Goal: Task Accomplishment & Management: Use online tool/utility

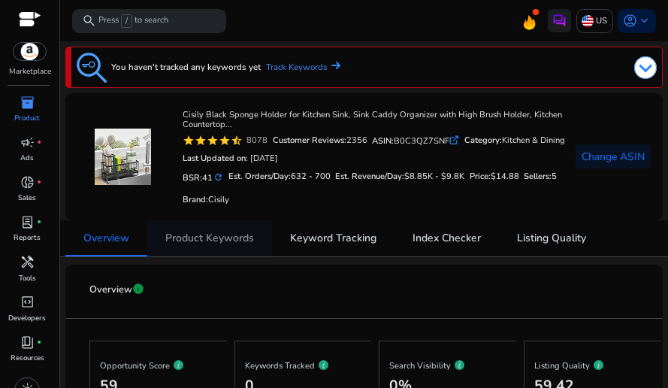
click at [254, 238] on link "Product Keywords" at bounding box center [209, 238] width 125 height 36
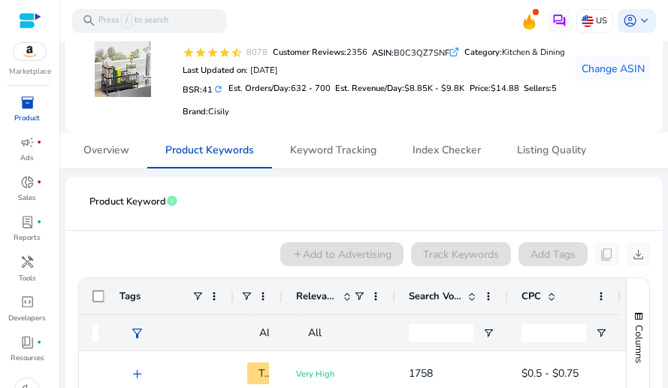
scroll to position [77, 0]
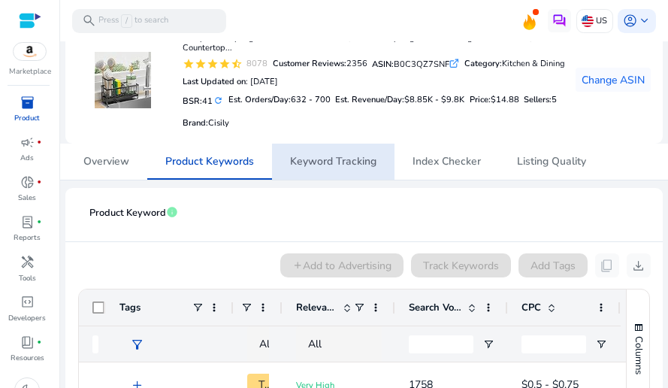
click at [331, 161] on span "Keyword Tracking" at bounding box center [333, 161] width 86 height 11
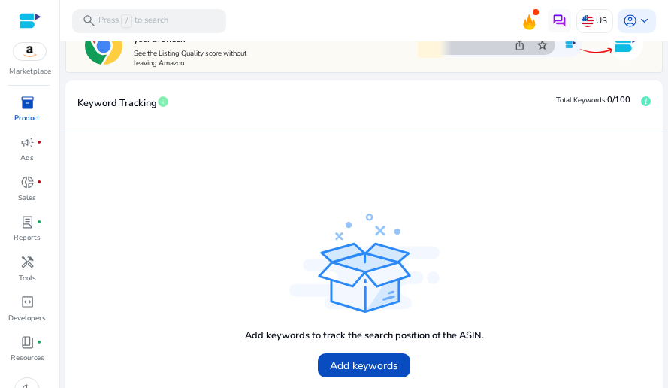
scroll to position [320, 0]
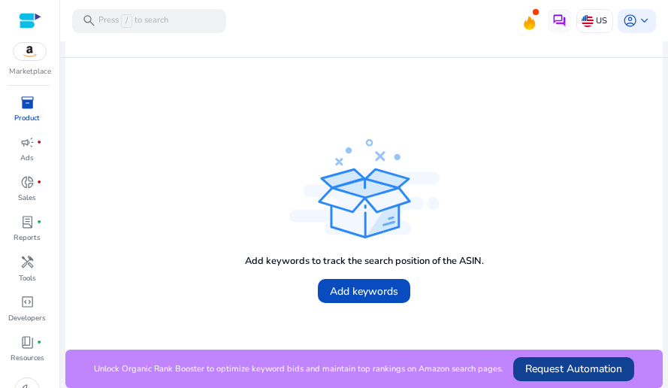
click at [525, 361] on span "Request Automation" at bounding box center [573, 369] width 97 height 16
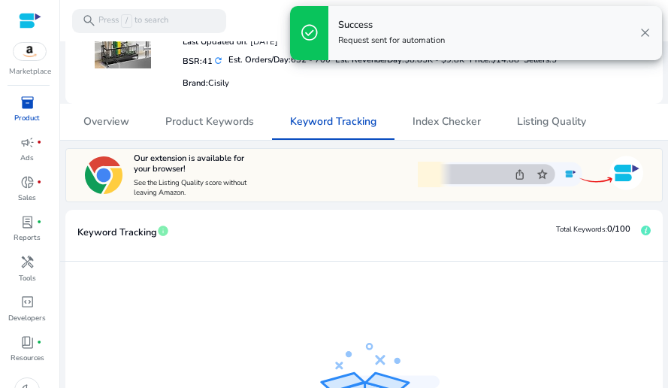
scroll to position [0, 0]
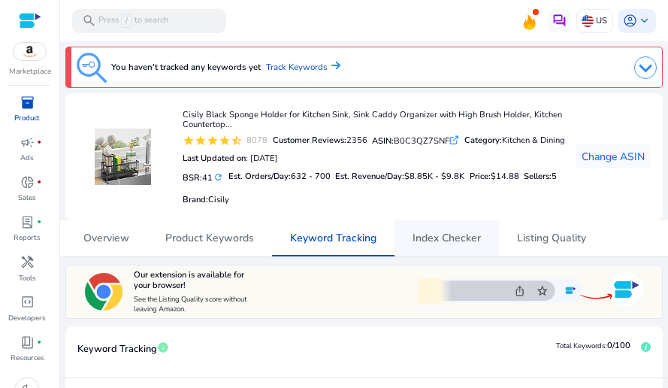
click at [439, 247] on span "Index Checker" at bounding box center [446, 238] width 68 height 36
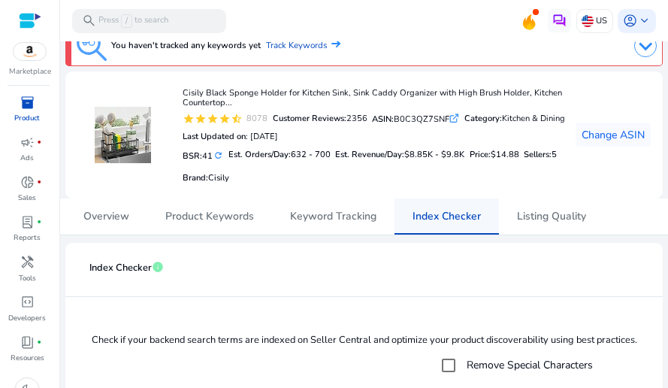
scroll to position [19, 0]
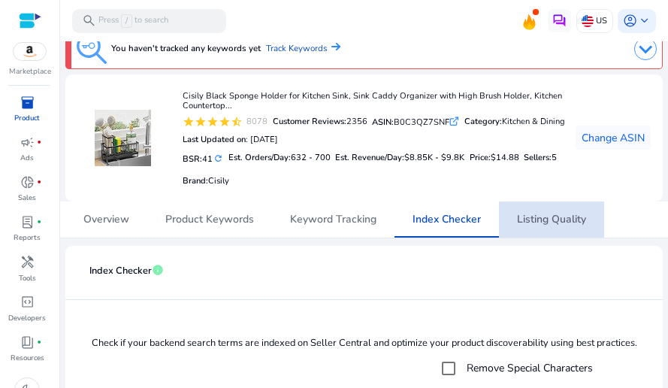
click at [521, 226] on span "Listing Quality" at bounding box center [551, 219] width 69 height 36
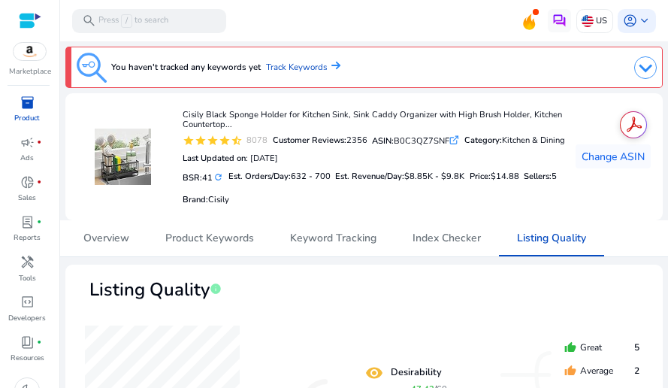
scroll to position [705, 0]
